Goal: Task Accomplishment & Management: Manage account settings

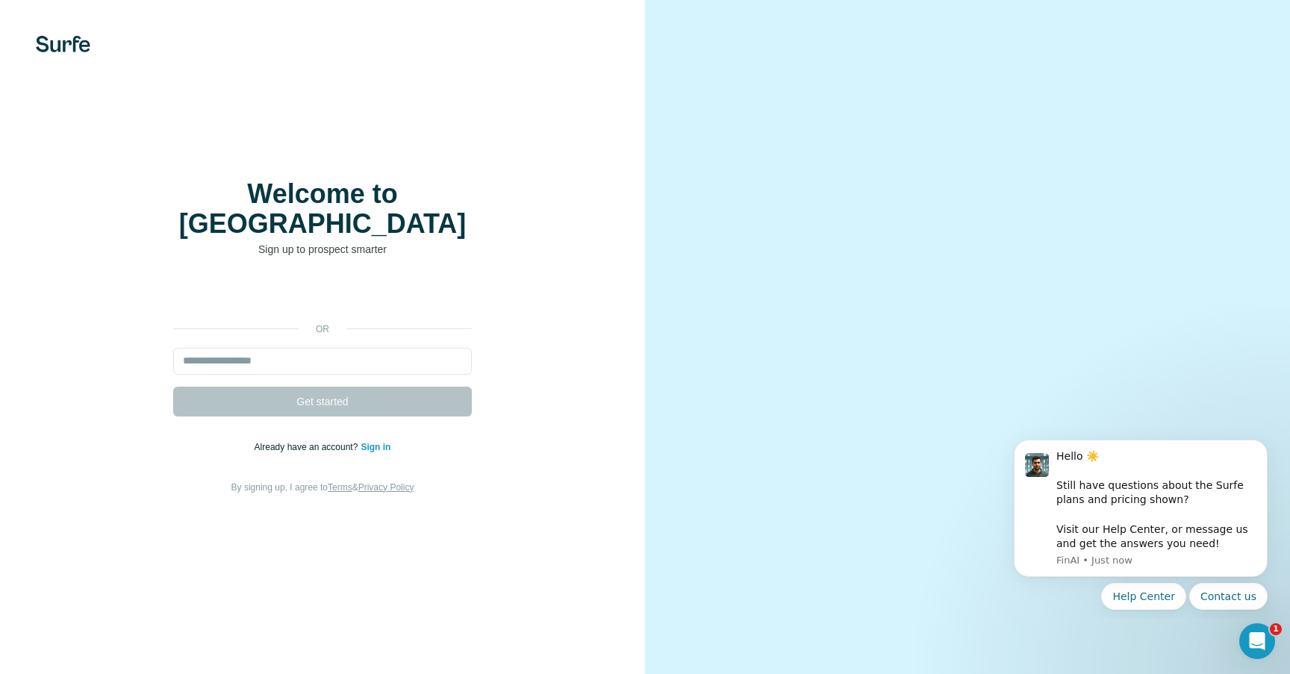
click at [499, 243] on div "Welcome to Surfe Sign up to prospect smarter or Get started Already have an acc…" at bounding box center [322, 337] width 585 height 317
click at [368, 296] on div "or Get started Already have an account? Sign in By signing up, I agree to Terms…" at bounding box center [322, 388] width 585 height 215
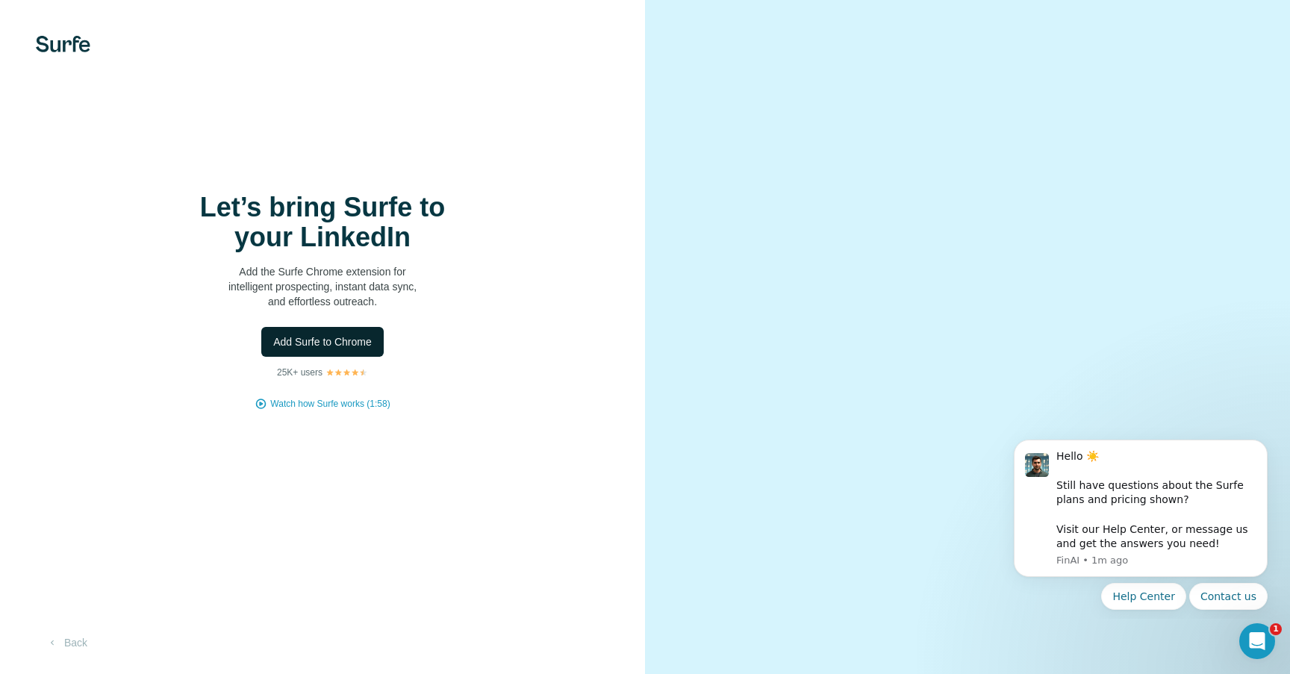
click at [347, 345] on span "Add Surfe to Chrome" at bounding box center [322, 341] width 99 height 15
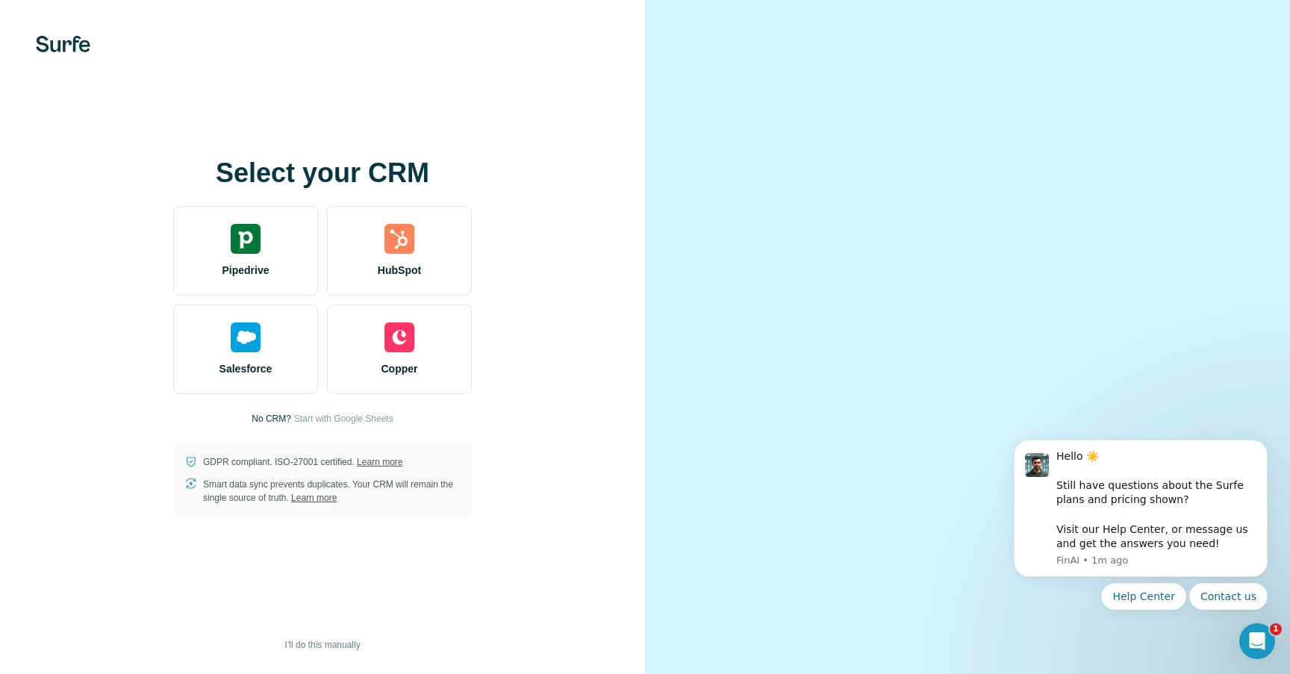
click at [632, 94] on div "Select your CRM Pipedrive HubSpot Salesforce Copper No CRM? Start with Google S…" at bounding box center [322, 337] width 645 height 674
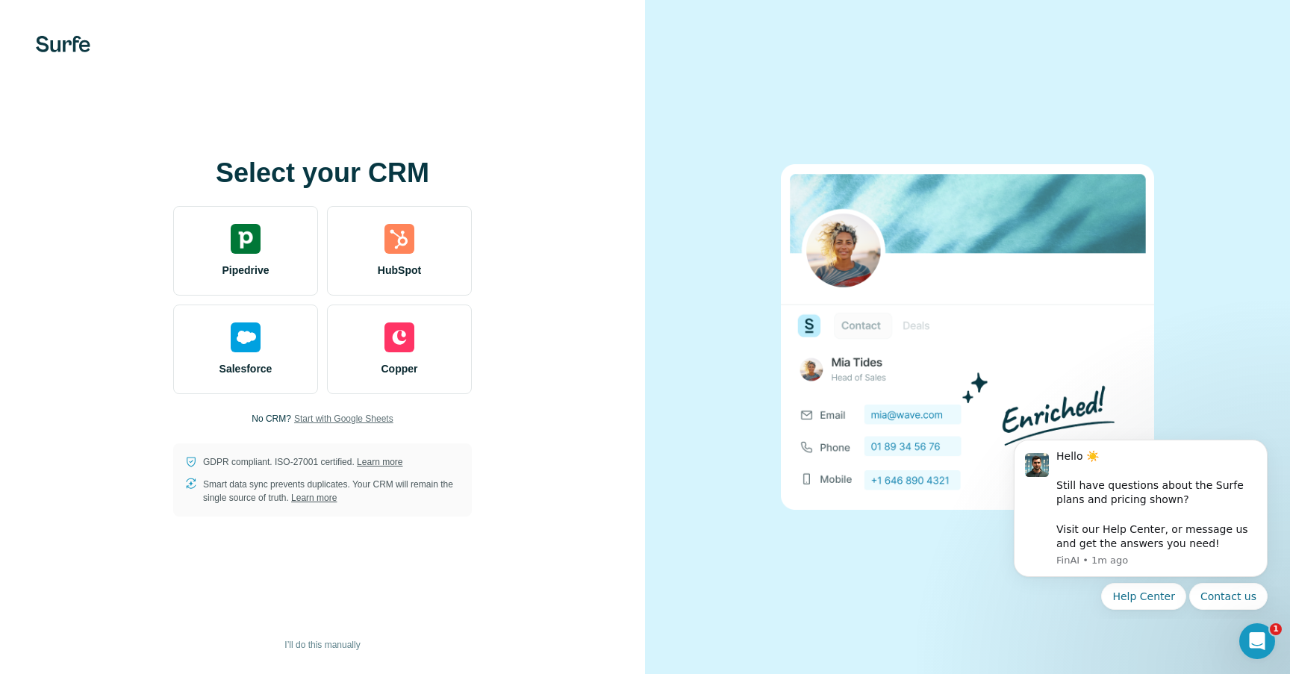
click at [322, 423] on span "Start with Google Sheets" at bounding box center [343, 418] width 99 height 13
click at [319, 647] on span "I’ll do this manually" at bounding box center [321, 644] width 75 height 13
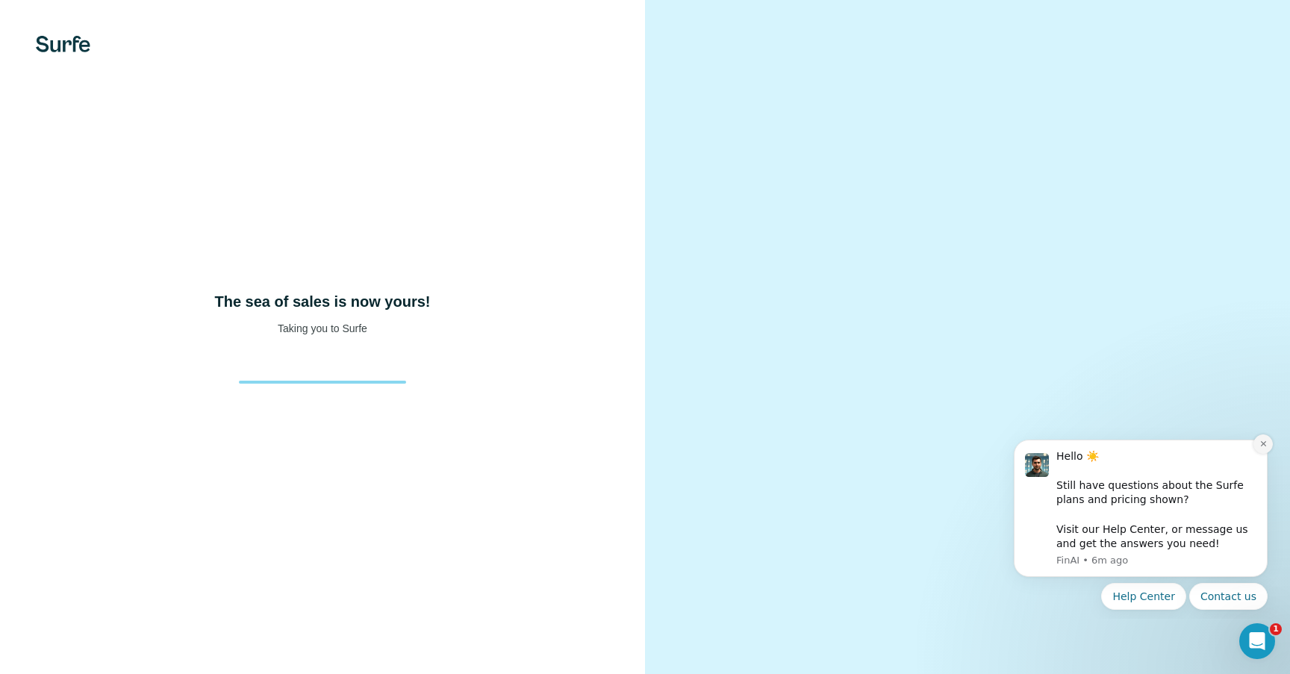
click at [1256, 446] on button "Dismiss notification" at bounding box center [1262, 443] width 19 height 19
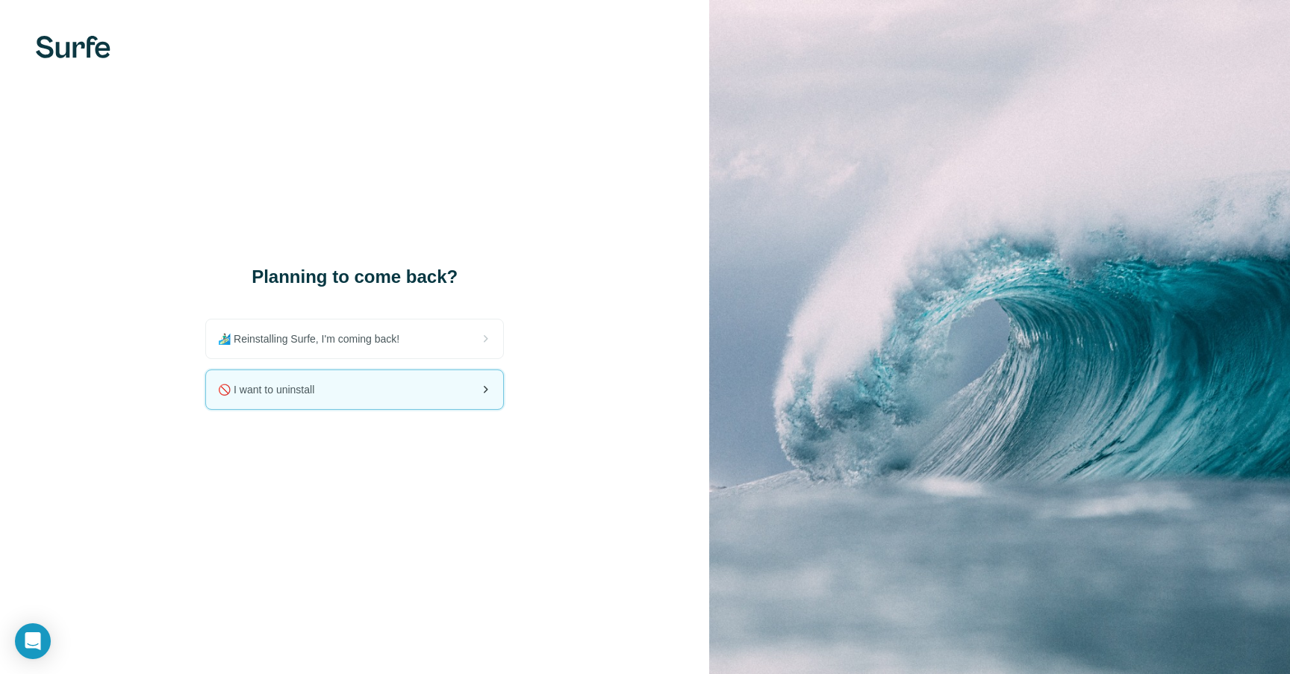
click at [355, 397] on div "🚫 I want to uninstall" at bounding box center [354, 389] width 297 height 39
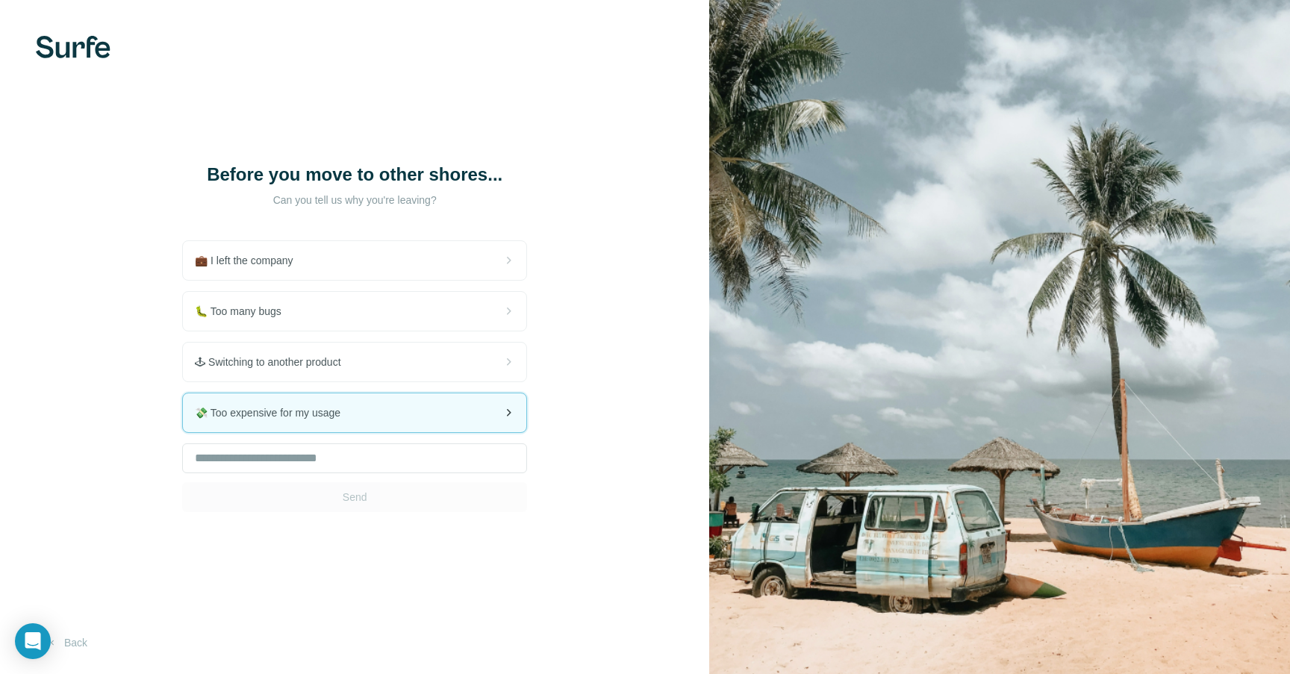
click at [364, 432] on div "💸 Too expensive for my usage" at bounding box center [354, 412] width 343 height 39
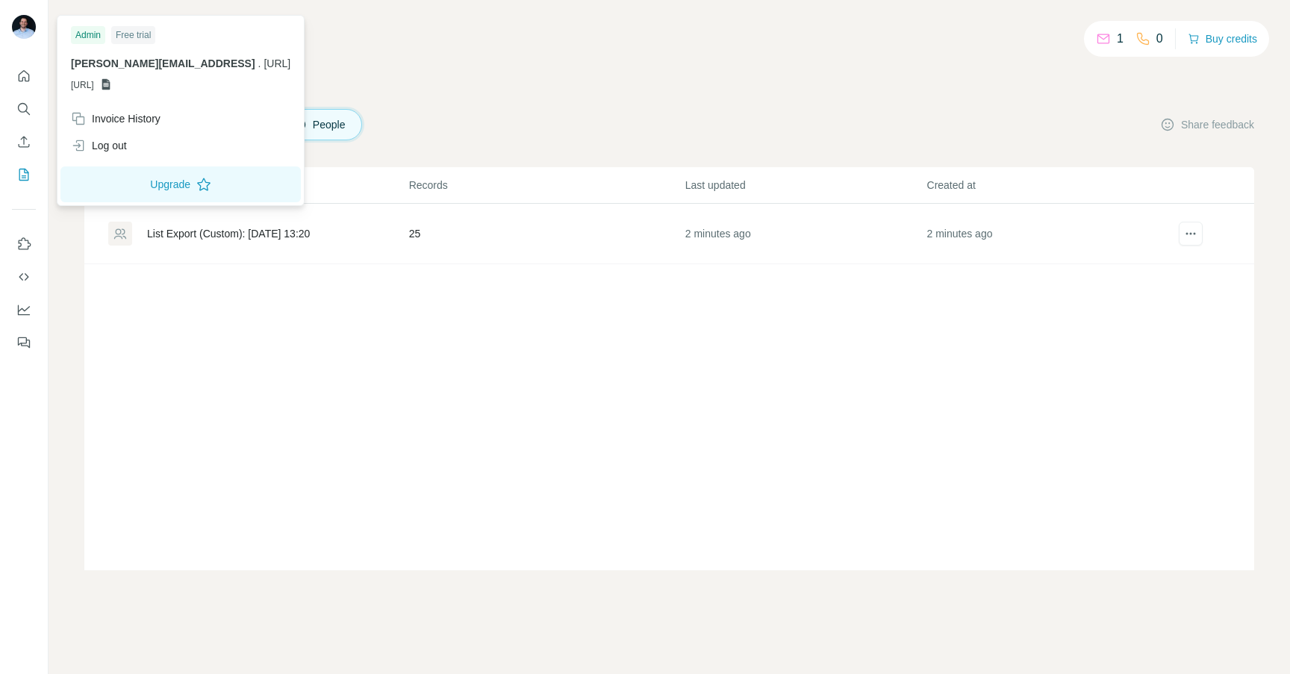
click at [85, 38] on div "Admin" at bounding box center [88, 35] width 34 height 18
click at [133, 38] on div "Free trial" at bounding box center [133, 35] width 44 height 18
click at [131, 77] on div "nikola@compassapp.ai . compassapp.ai GSHEETSCOMPASSAPP.AI" at bounding box center [180, 74] width 219 height 36
click at [112, 87] on icon at bounding box center [106, 84] width 12 height 12
click at [129, 72] on div "nikola@compassapp.ai . compassapp.ai GSHEETSCOMPASSAPP.AI" at bounding box center [180, 74] width 219 height 36
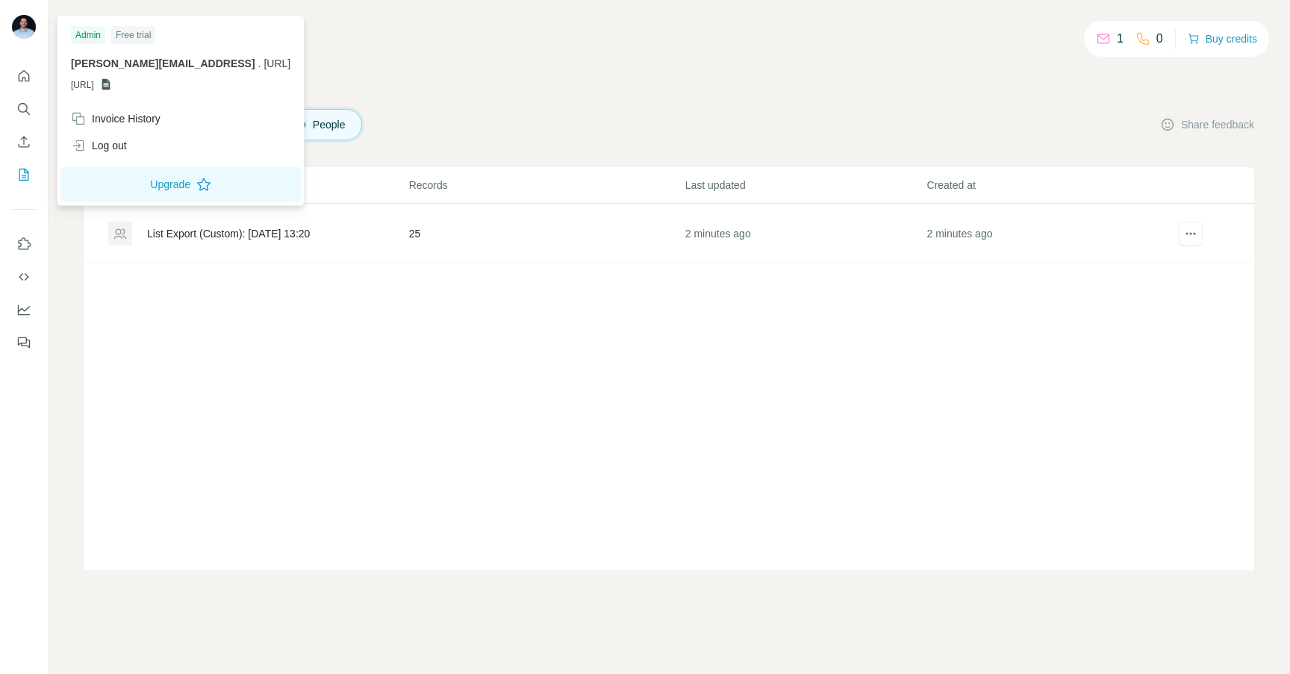
click at [94, 81] on span "GSHEETSCOMPASSAPP.AI" at bounding box center [82, 84] width 23 height 13
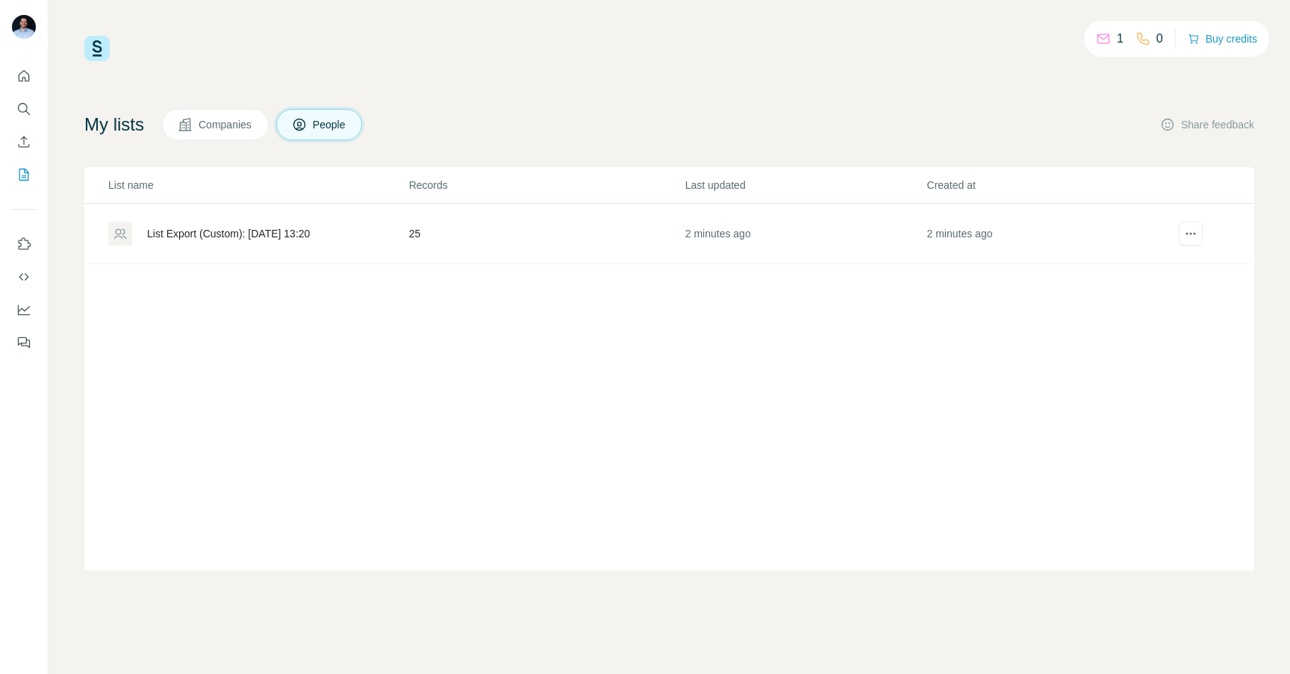
click at [225, 138] on button "Companies" at bounding box center [215, 124] width 107 height 31
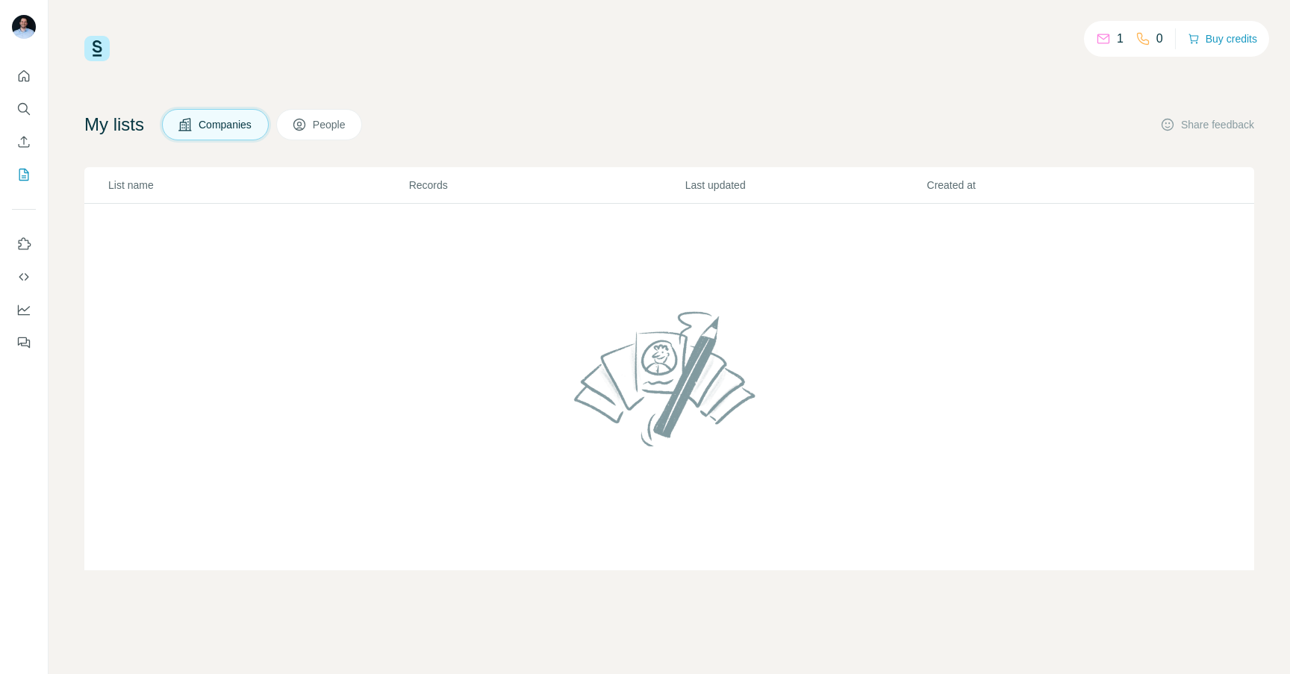
click at [481, 60] on div "1 0 Buy credits" at bounding box center [669, 48] width 1170 height 25
click at [95, 53] on img at bounding box center [96, 48] width 25 height 25
click at [996, 243] on td at bounding box center [669, 387] width 1170 height 367
